Goal: Task Accomplishment & Management: Manage account settings

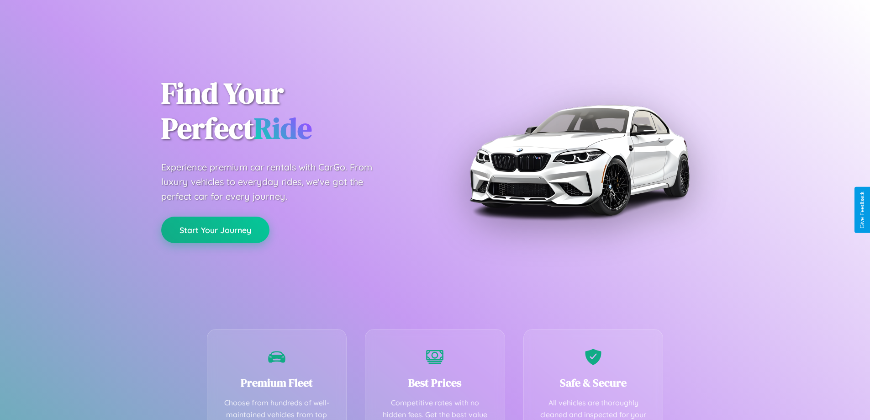
click at [215, 230] on button "Start Your Journey" at bounding box center [215, 229] width 108 height 26
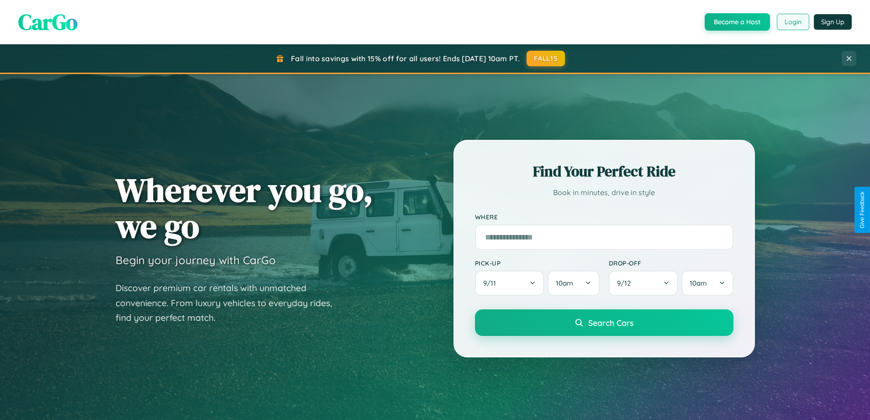
click at [792, 22] on button "Login" at bounding box center [793, 22] width 32 height 16
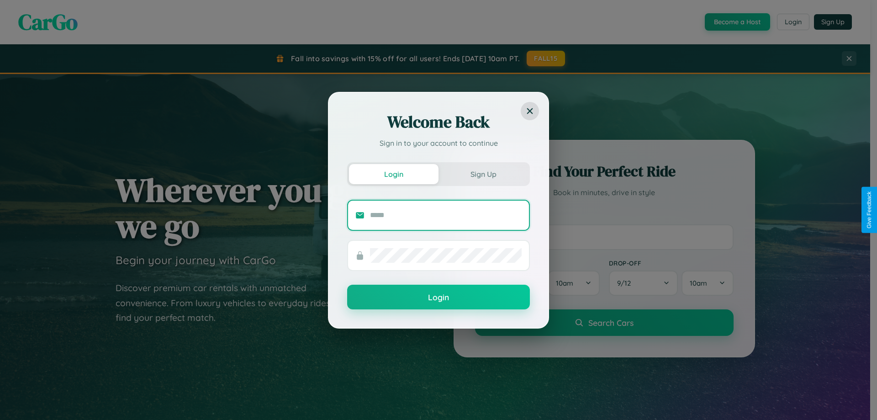
click at [446, 215] on input "text" at bounding box center [446, 215] width 152 height 15
type input "**********"
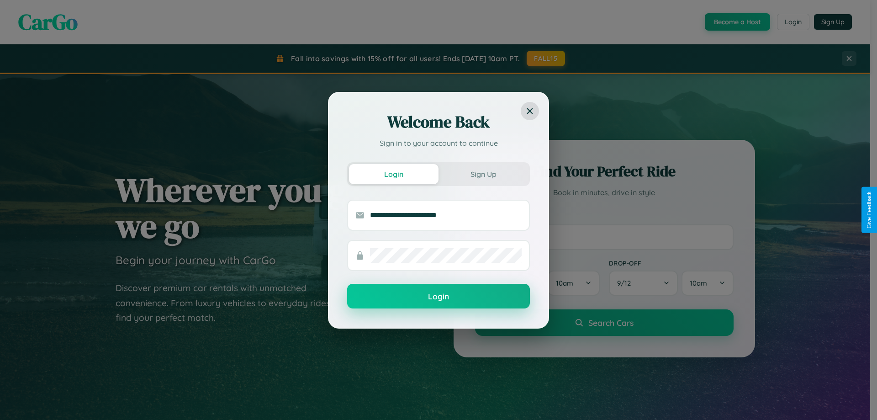
click at [438, 296] on button "Login" at bounding box center [438, 296] width 183 height 25
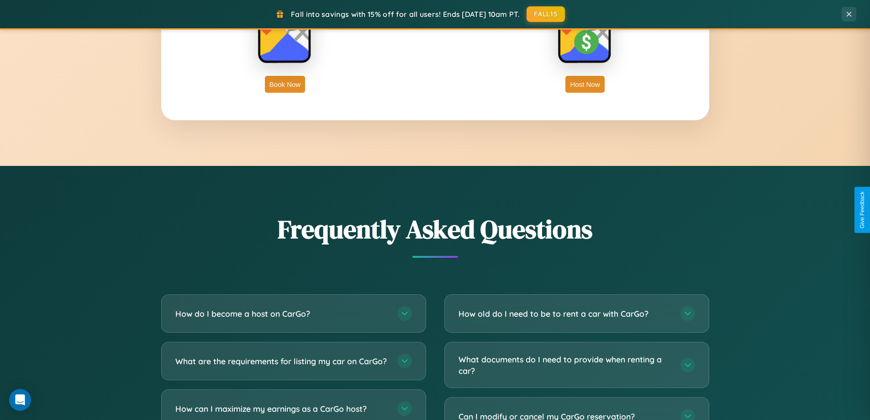
scroll to position [1491, 0]
